Goal: Task Accomplishment & Management: Complete application form

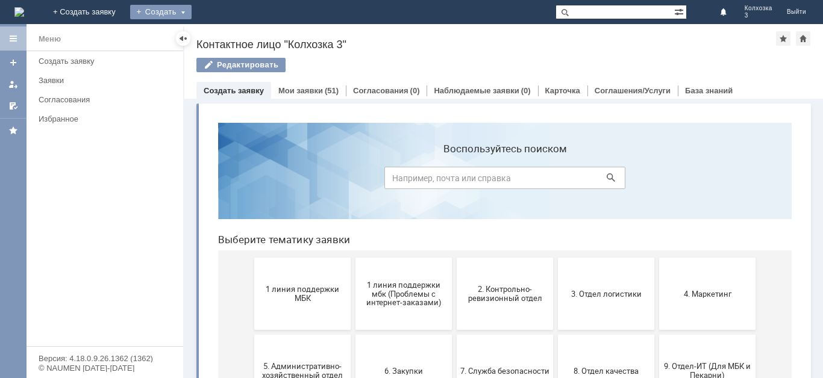
click at [192, 6] on div "Создать" at bounding box center [160, 12] width 61 height 14
click at [224, 32] on link "Заявка" at bounding box center [179, 36] width 92 height 14
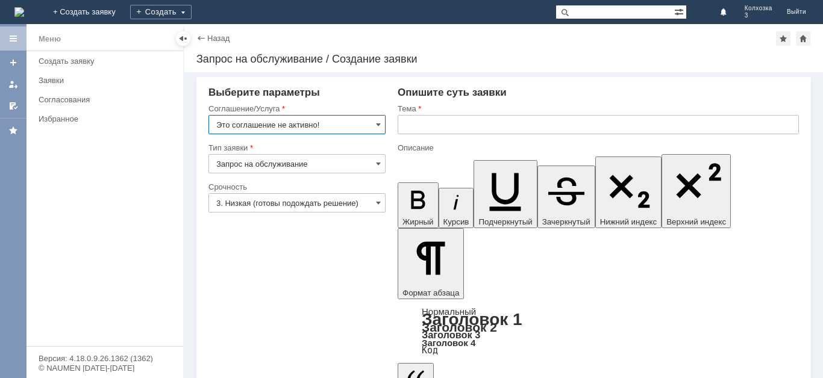
click at [374, 129] on input "Это соглашение не активно!" at bounding box center [296, 124] width 177 height 19
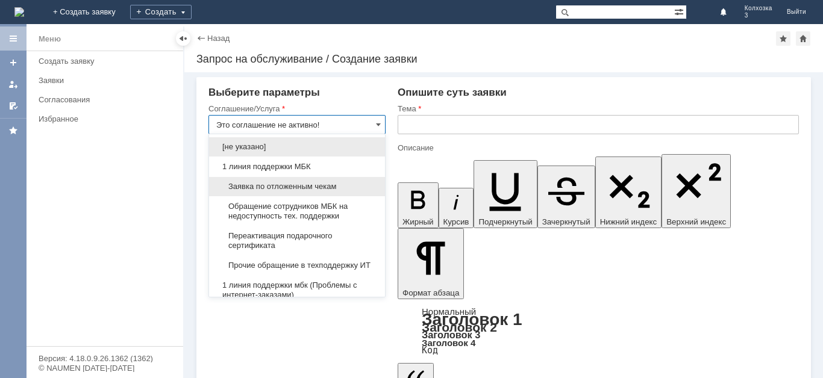
click at [299, 184] on span "Заявка по отложенным чекам" at bounding box center [296, 187] width 161 height 10
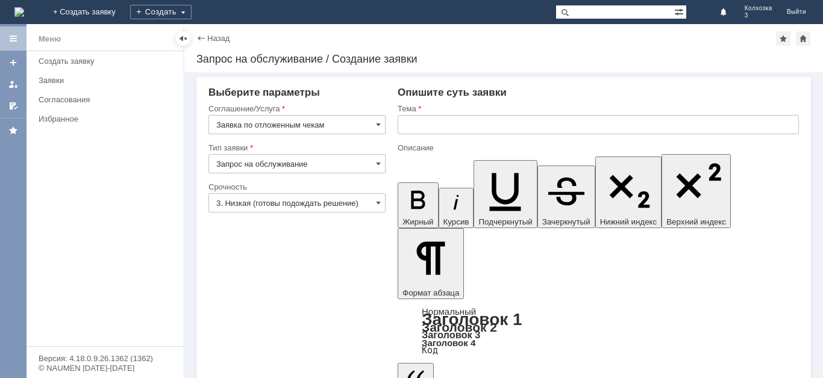
type input "Заявка по отложенным чекам"
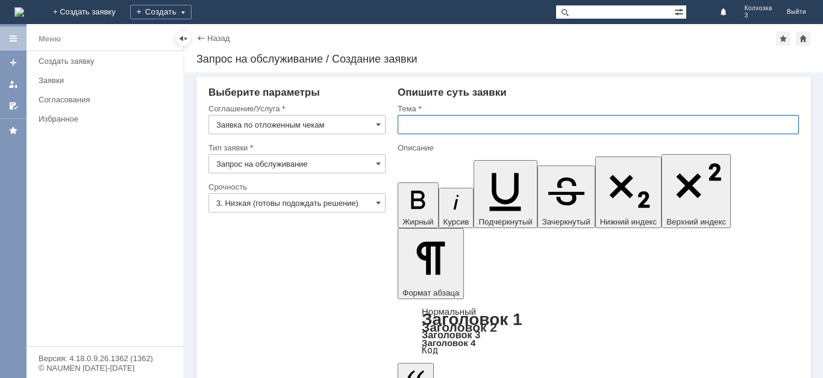
click at [422, 130] on input "text" at bounding box center [598, 124] width 401 height 19
type input "ОЧ"
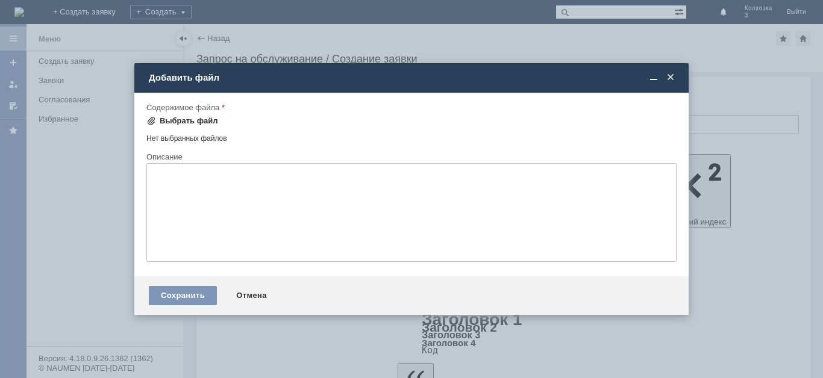
click at [179, 119] on div "Выбрать файл" at bounding box center [189, 121] width 58 height 10
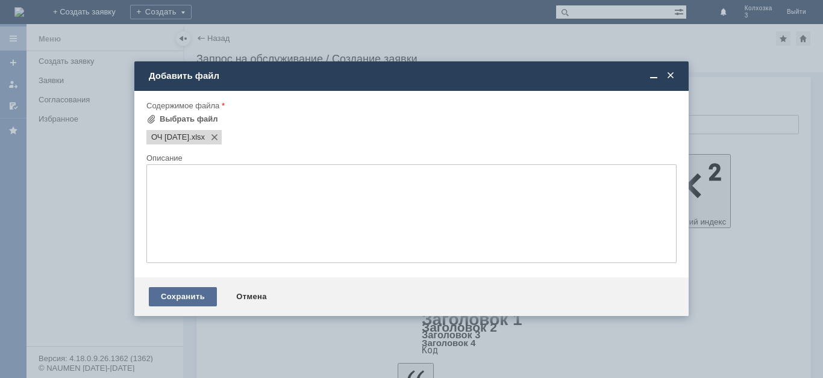
click at [167, 295] on div "Сохранить" at bounding box center [183, 296] width 68 height 19
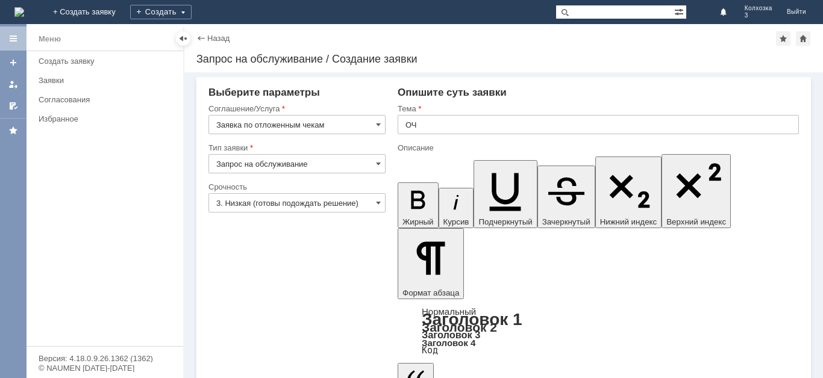
scroll to position [19, 0]
